Goal: Task Accomplishment & Management: Use online tool/utility

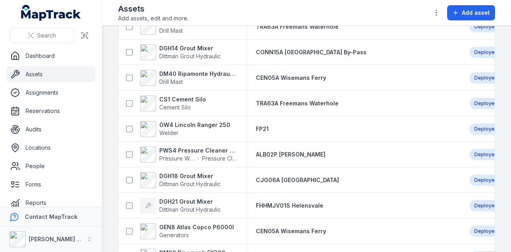
scroll to position [718, 0]
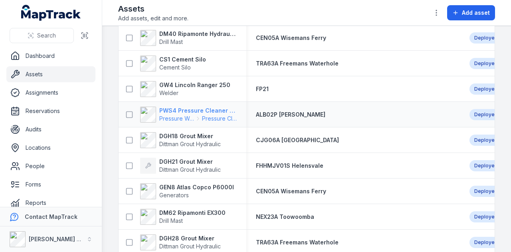
click at [204, 107] on strong "PWS4 Pressure Cleaner Skid Mounted" at bounding box center [197, 111] width 77 height 8
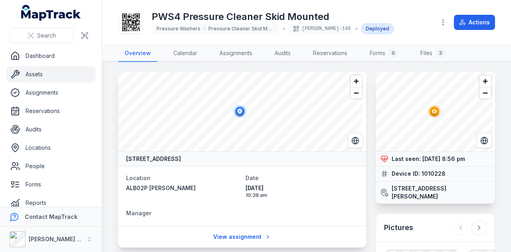
scroll to position [40, 0]
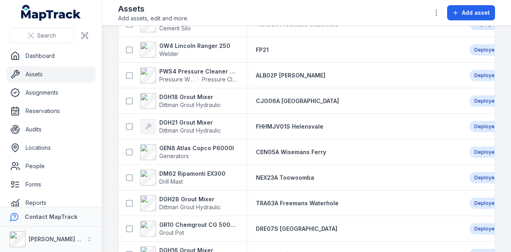
scroll to position [758, 0]
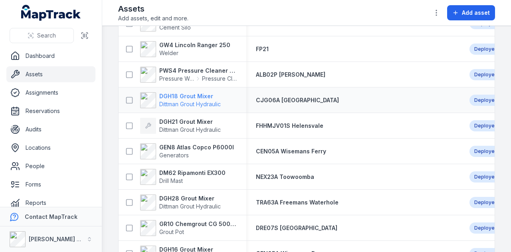
click at [188, 97] on strong "DGH18 Grout Mixer" at bounding box center [189, 96] width 61 height 8
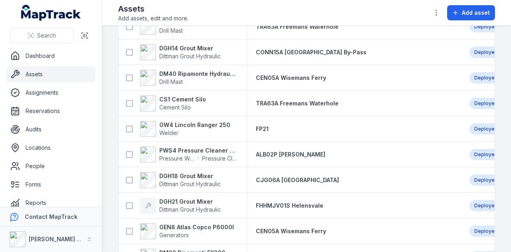
scroll to position [718, 0]
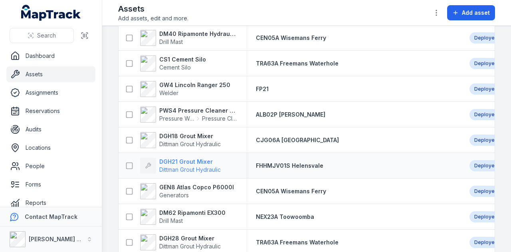
click at [191, 162] on strong "DGH21 Grout Mixer" at bounding box center [189, 162] width 61 height 8
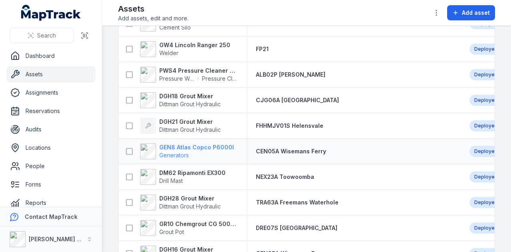
click at [190, 145] on strong "GEN8 Atlas Copco P6000I" at bounding box center [196, 147] width 75 height 8
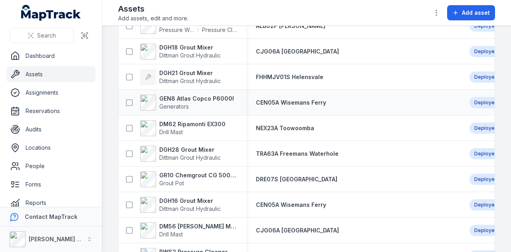
scroll to position [798, 0]
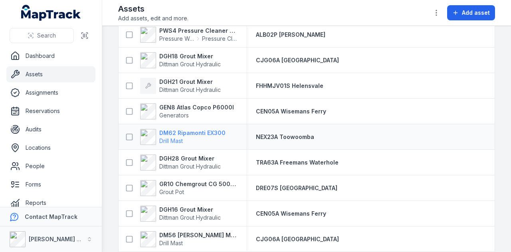
click at [194, 132] on strong "DM62 Ripamonti EX300" at bounding box center [192, 133] width 66 height 8
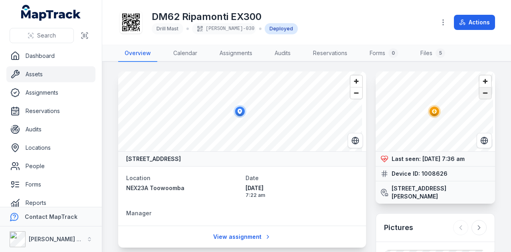
click at [481, 92] on span "Zoom out" at bounding box center [485, 92] width 12 height 11
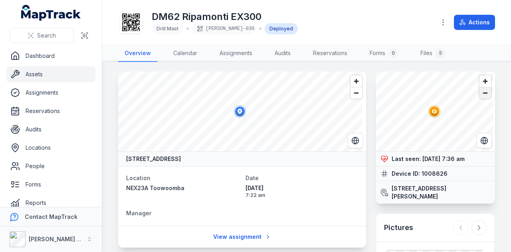
click at [481, 92] on span "Zoom out" at bounding box center [485, 92] width 12 height 11
click at [473, 16] on button "Actions" at bounding box center [474, 22] width 41 height 15
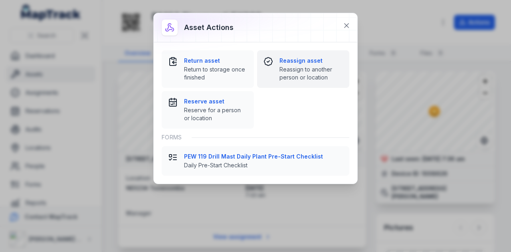
click at [288, 60] on strong "Reassign asset" at bounding box center [310, 61] width 63 height 8
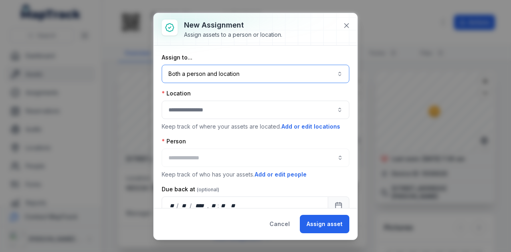
click at [247, 75] on button "Both a person and location ****" at bounding box center [256, 74] width 188 height 18
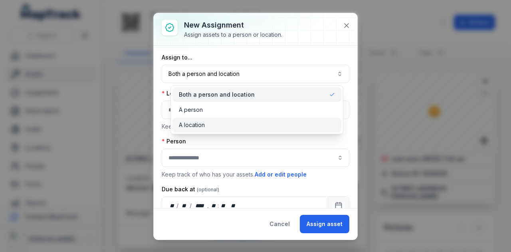
drag, startPoint x: 237, startPoint y: 125, endPoint x: 226, endPoint y: 111, distance: 17.3
click at [236, 125] on div "A location" at bounding box center [257, 125] width 156 height 8
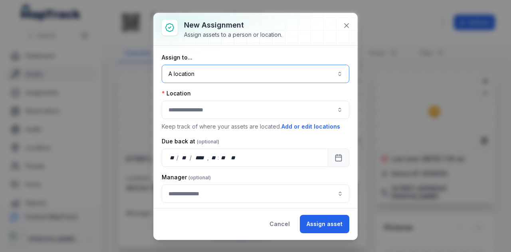
click at [226, 109] on button "button" at bounding box center [256, 110] width 188 height 18
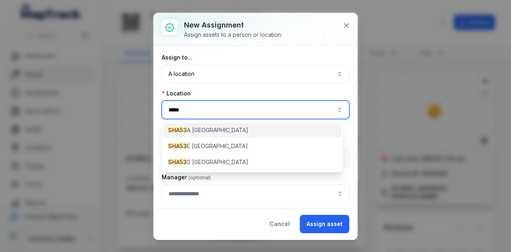
type input "*****"
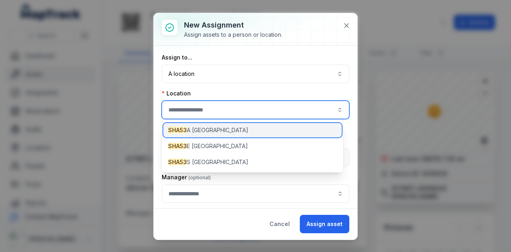
click at [227, 129] on div "SHA53 A [GEOGRAPHIC_DATA]" at bounding box center [252, 130] width 178 height 14
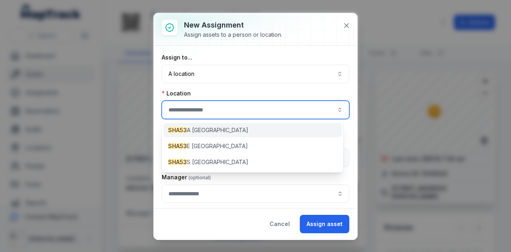
type input "**********"
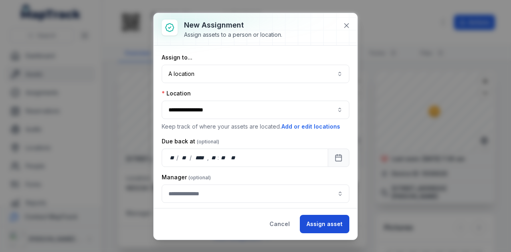
click at [326, 226] on button "Assign asset" at bounding box center [324, 224] width 49 height 18
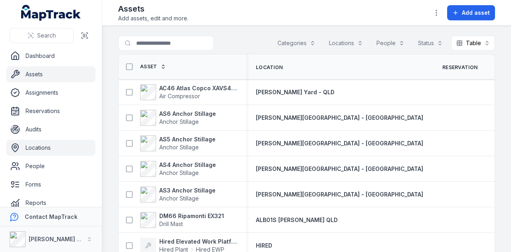
click at [51, 147] on link "Locations" at bounding box center [50, 148] width 89 height 16
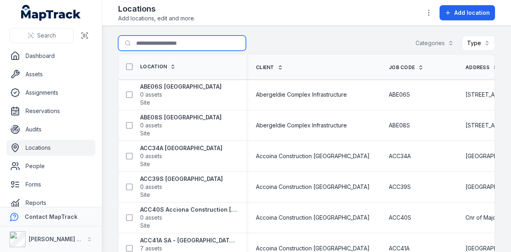
click at [148, 37] on input "Search for locations" at bounding box center [182, 43] width 128 height 15
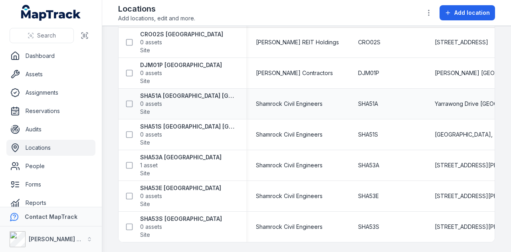
scroll to position [53, 0]
type input "**********"
